Goal: Check status: Check status

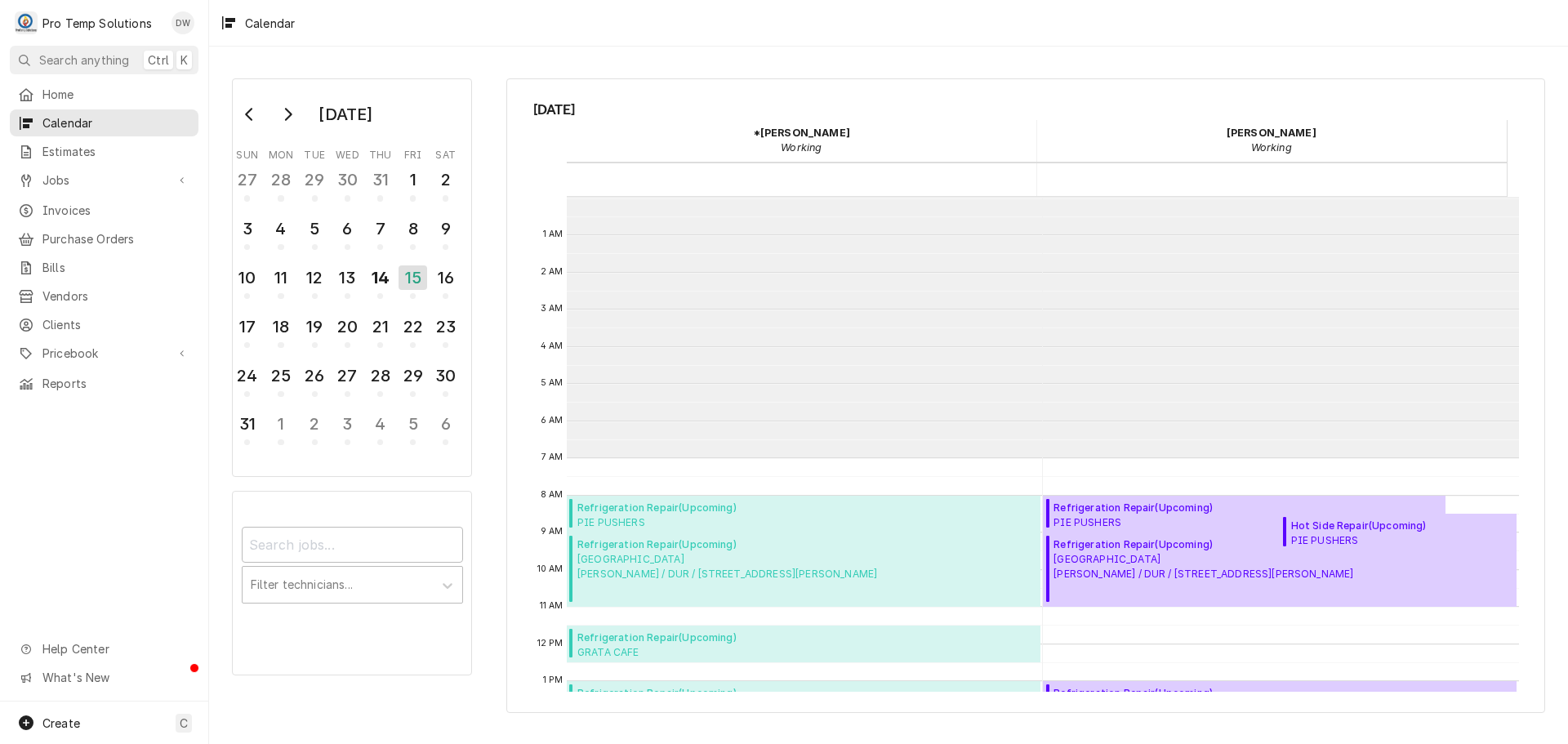
scroll to position [261, 0]
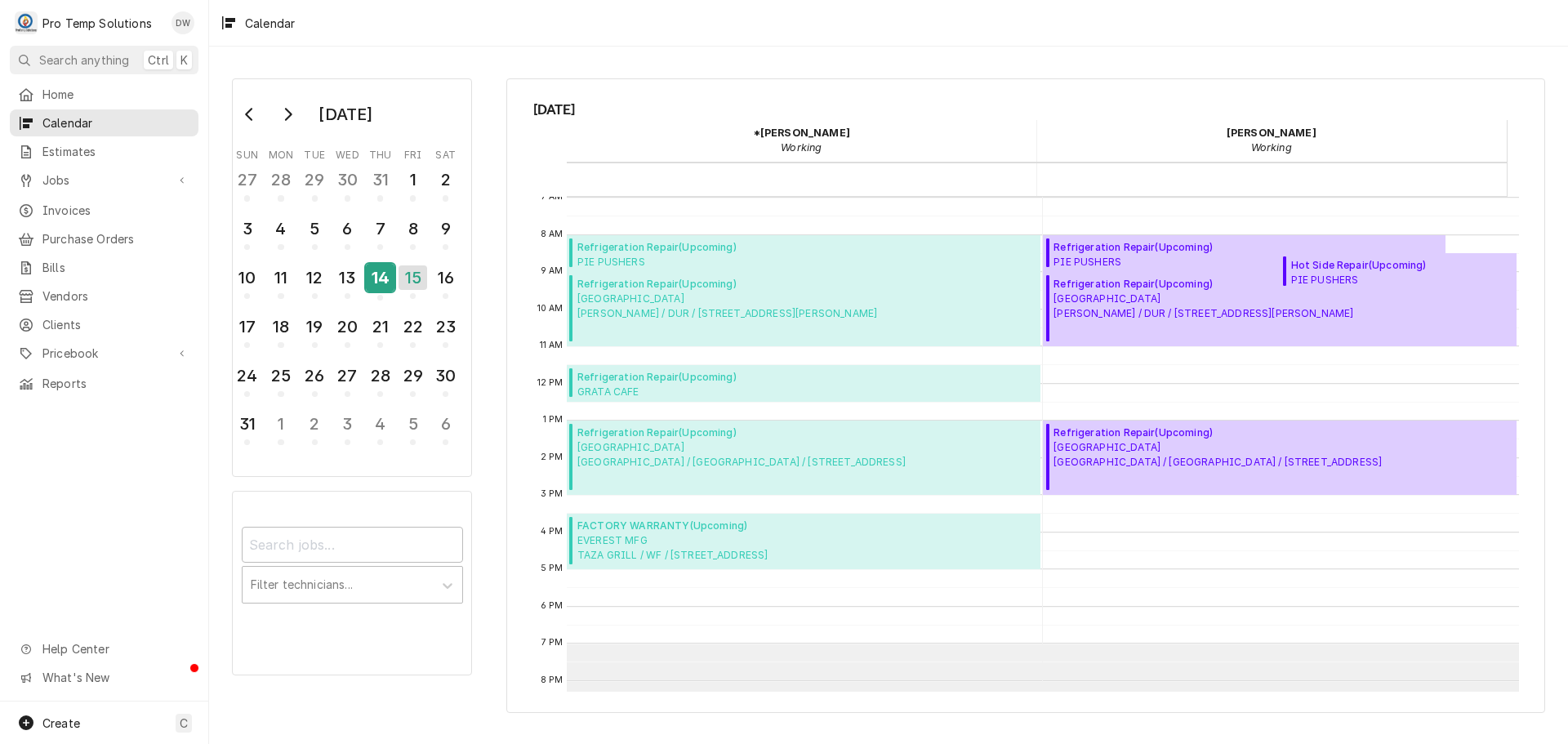
click at [381, 279] on div "14" at bounding box center [380, 278] width 29 height 28
